Goal: Communication & Community: Ask a question

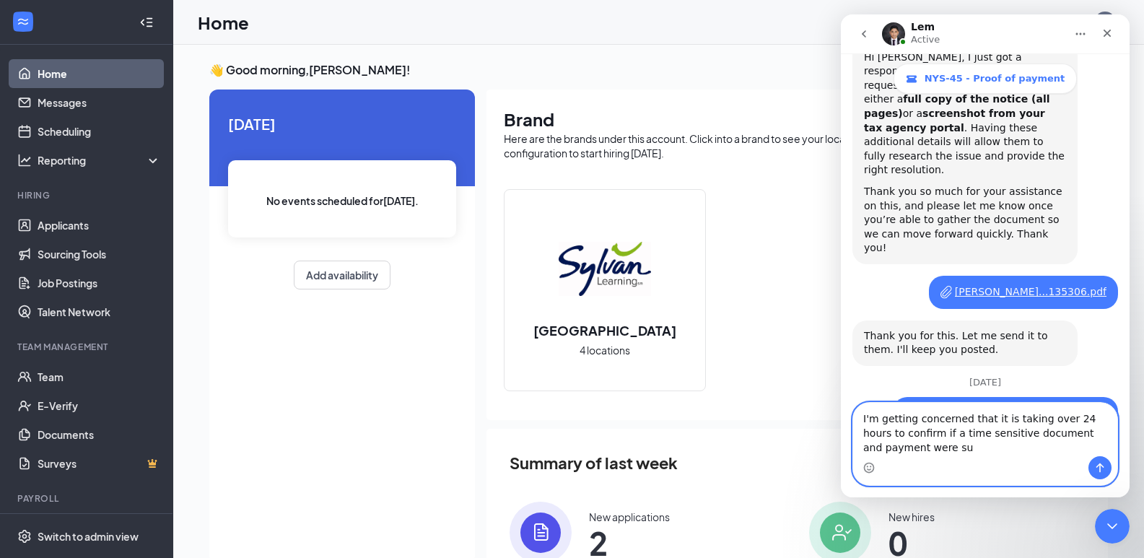
scroll to position [1173, 0]
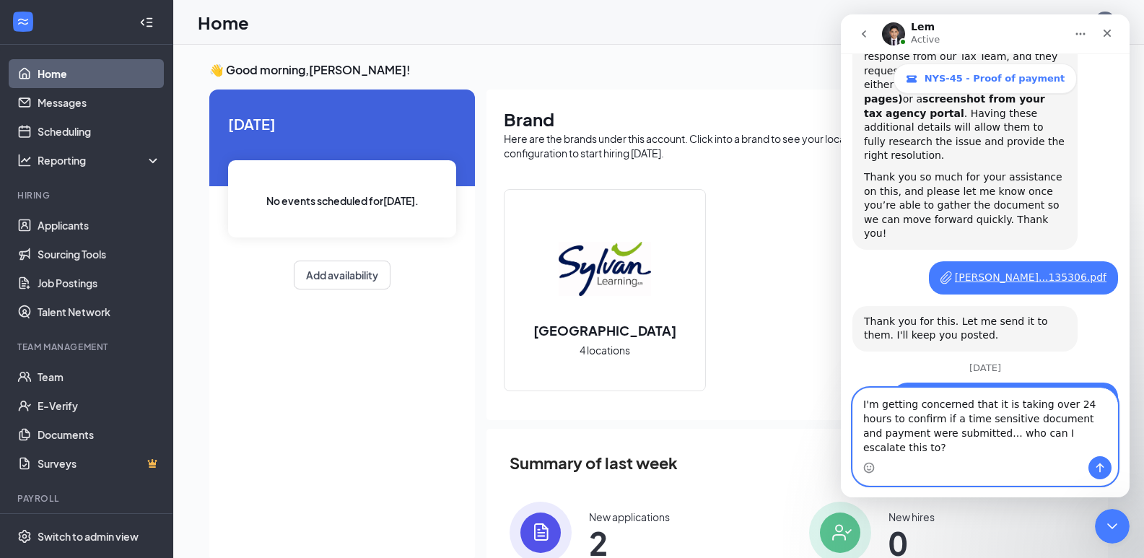
type textarea "I'm getting concerned that it is taking over 24 hours to confirm if a time sens…"
click at [1102, 466] on icon "Send a message…" at bounding box center [1101, 468] width 8 height 9
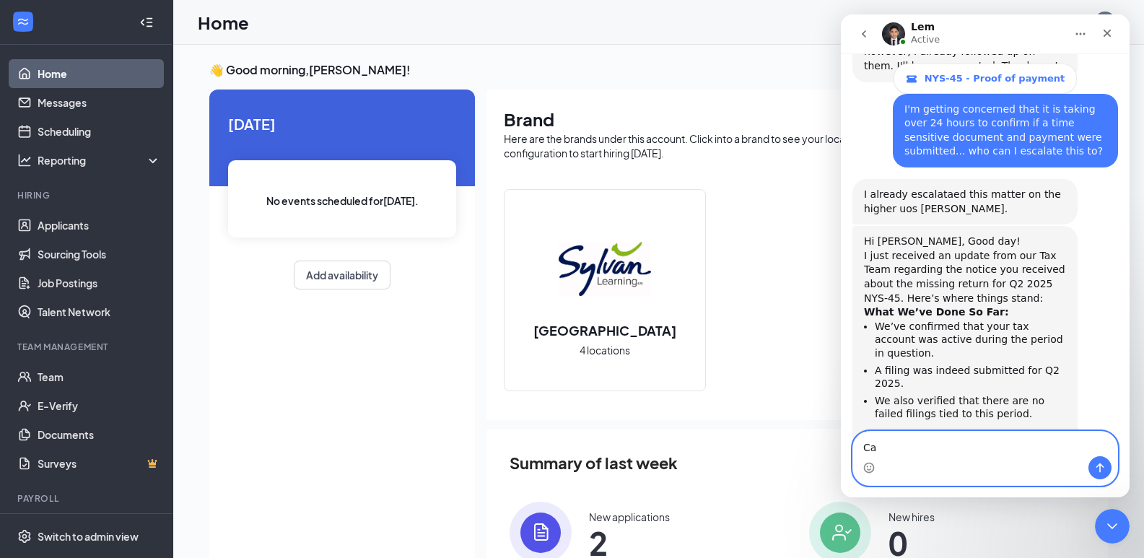
scroll to position [1662, 0]
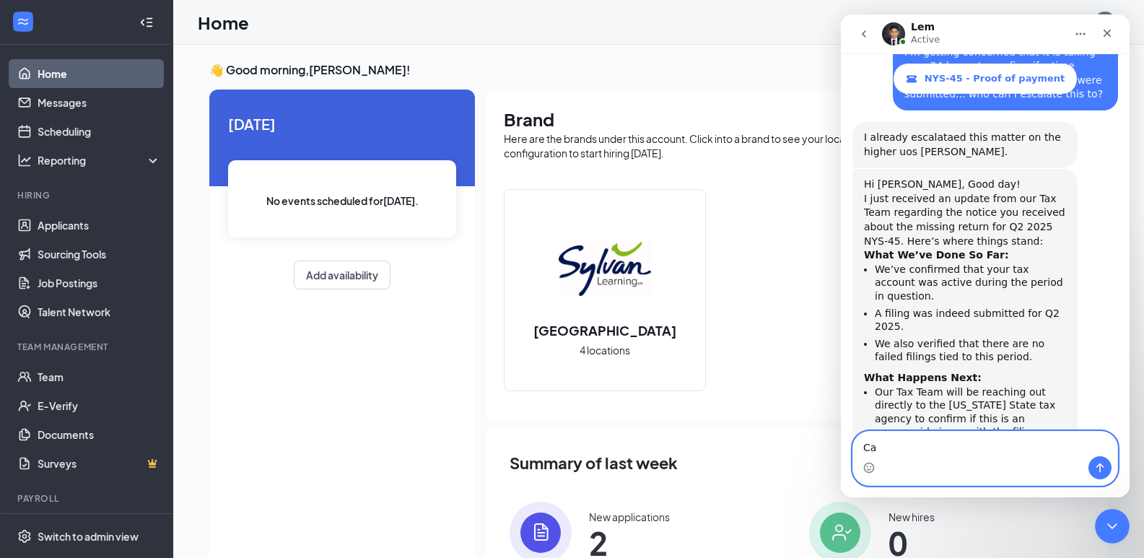
type textarea "C"
click at [930, 453] on textarea "Message…" at bounding box center [985, 444] width 264 height 25
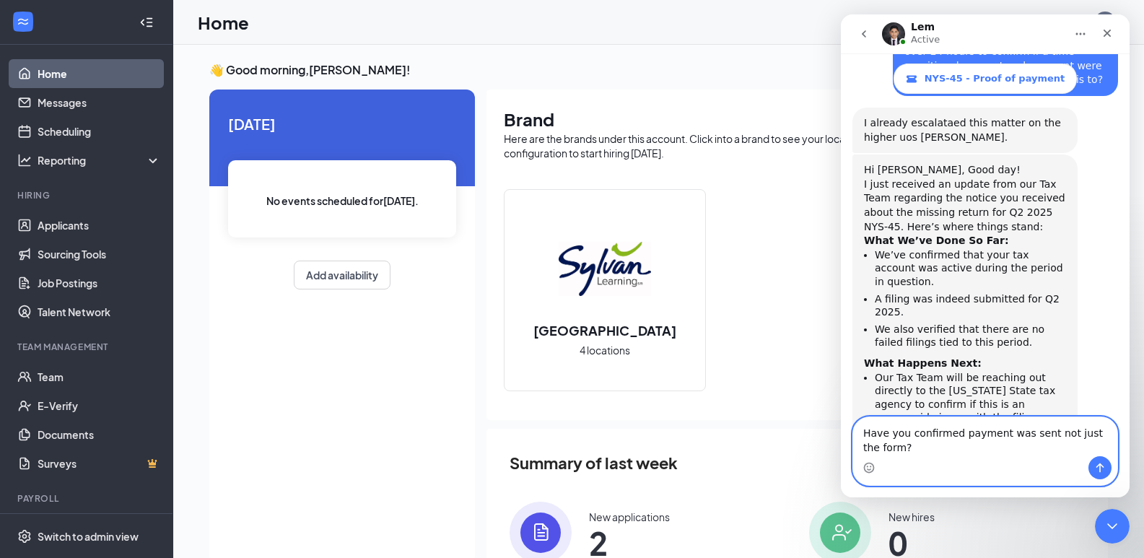
type textarea "Have you confirmed payment was sent not just the form?"
click at [1100, 465] on icon "Send a message…" at bounding box center [1101, 468] width 8 height 9
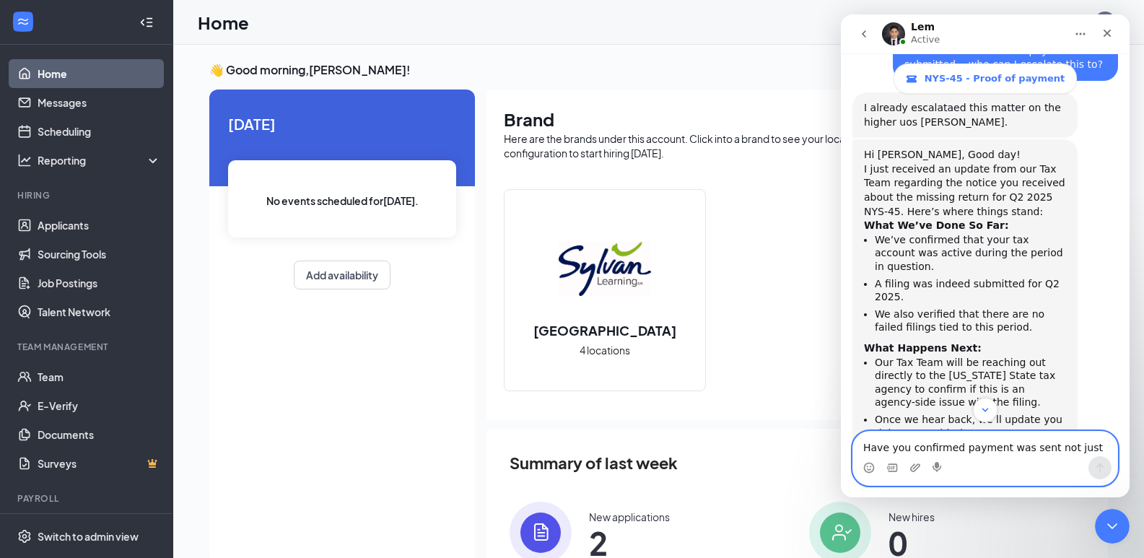
scroll to position [1719, 0]
